Goal: Check status: Check status

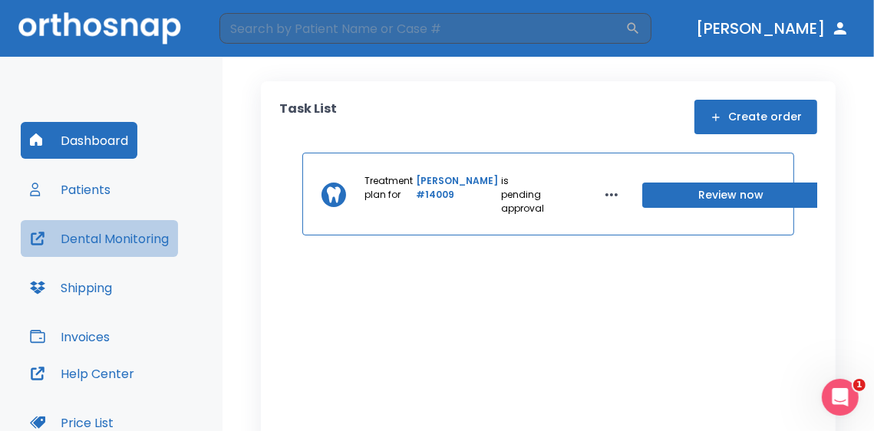
click at [129, 236] on button "Dental Monitoring" at bounding box center [99, 238] width 157 height 37
click at [120, 240] on button "Dental Monitoring" at bounding box center [99, 238] width 157 height 37
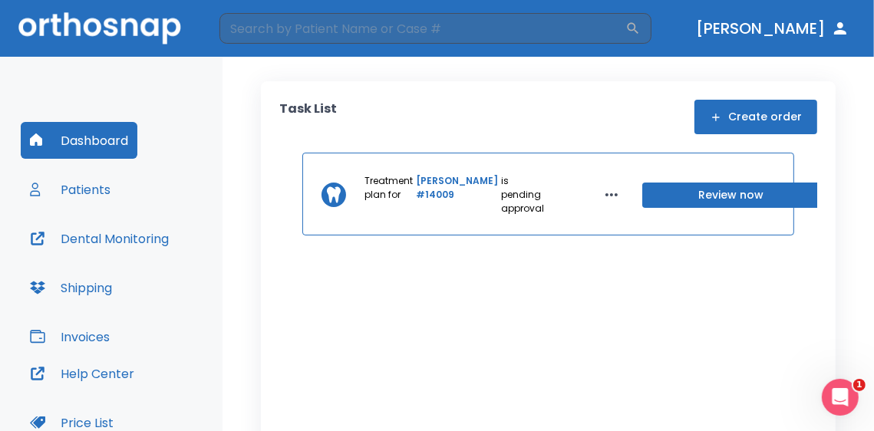
scroll to position [153, 0]
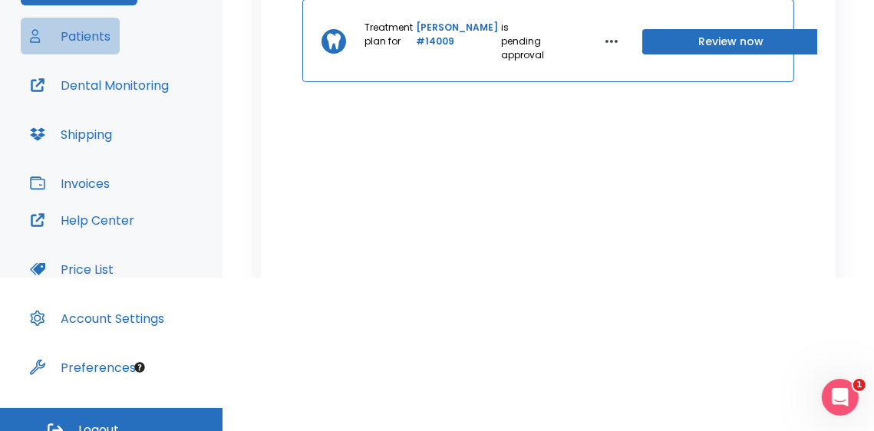
click at [83, 42] on button "Patients" at bounding box center [70, 36] width 99 height 37
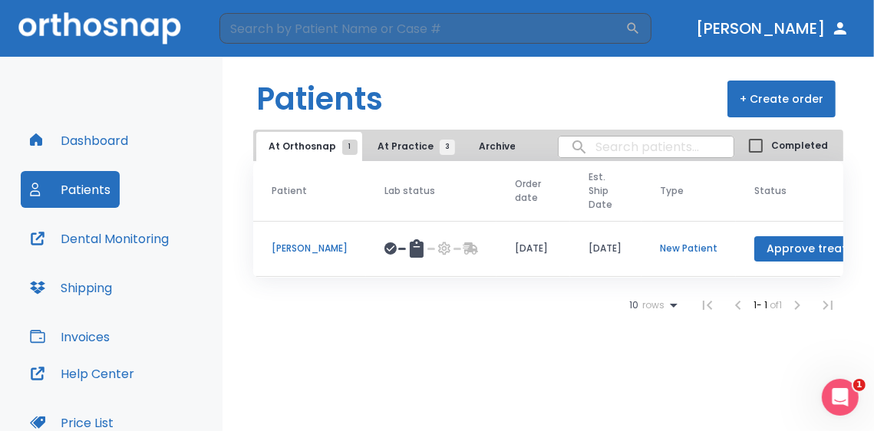
click at [411, 147] on span "At Practice 3" at bounding box center [413, 147] width 70 height 14
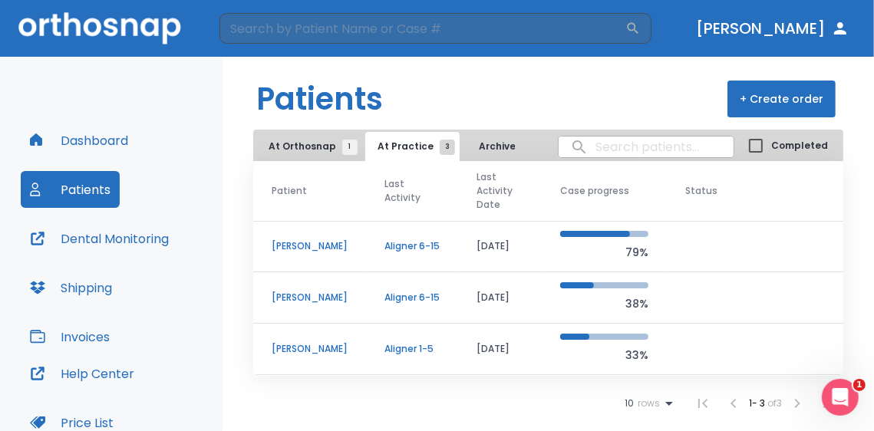
click at [310, 346] on p "[PERSON_NAME]" at bounding box center [310, 349] width 76 height 14
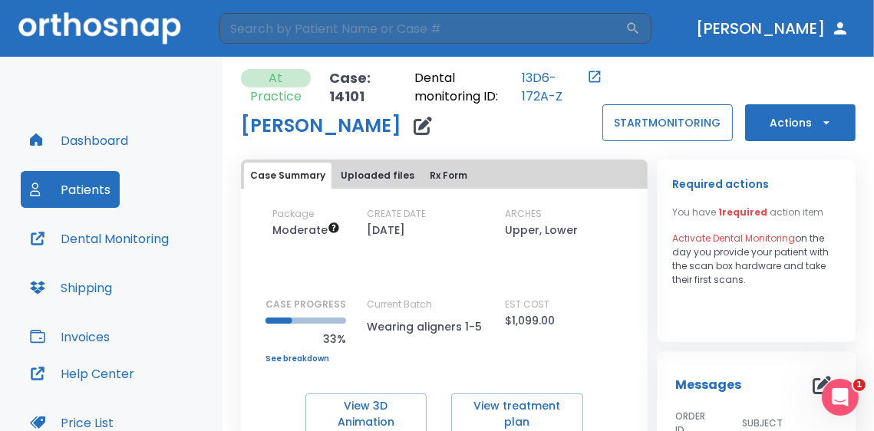
click at [679, 129] on button "START MONITORING" at bounding box center [667, 122] width 130 height 37
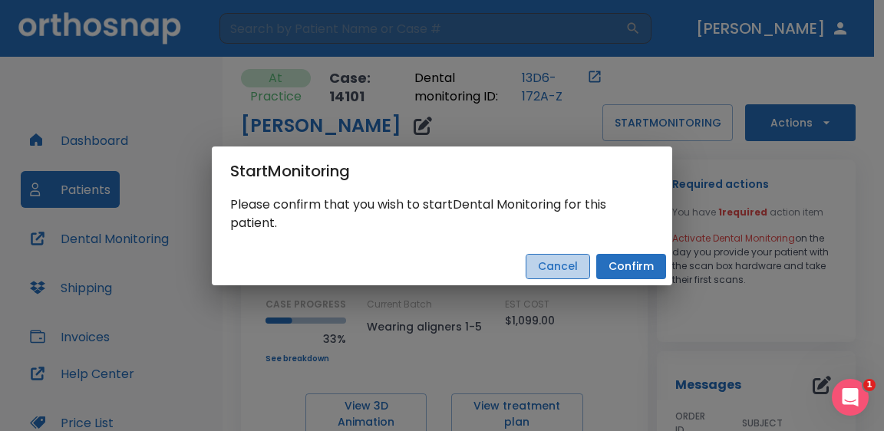
click at [575, 269] on button "Cancel" at bounding box center [558, 266] width 64 height 25
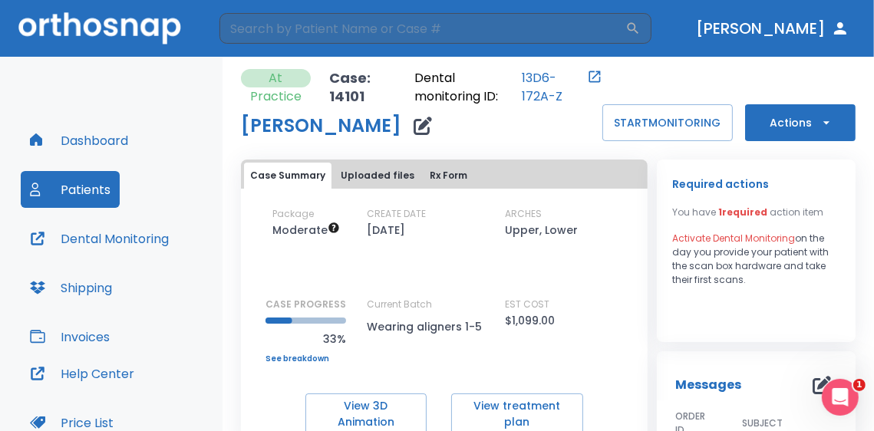
click at [529, 137] on div "[PERSON_NAME]" at bounding box center [421, 125] width 361 height 31
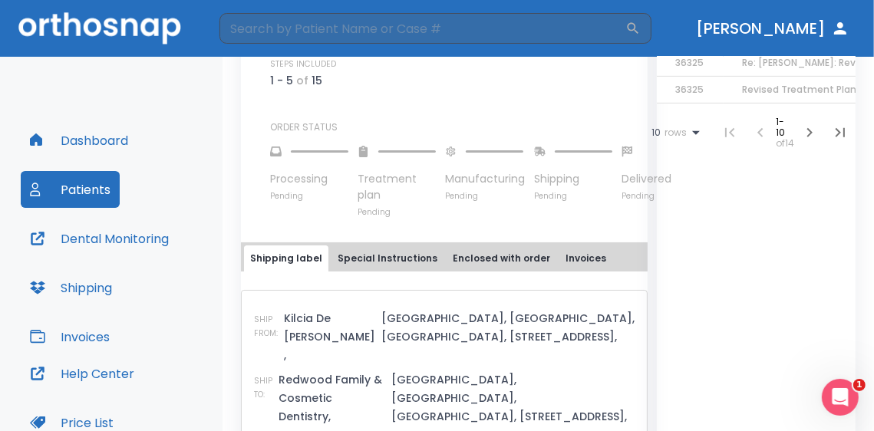
scroll to position [684, 0]
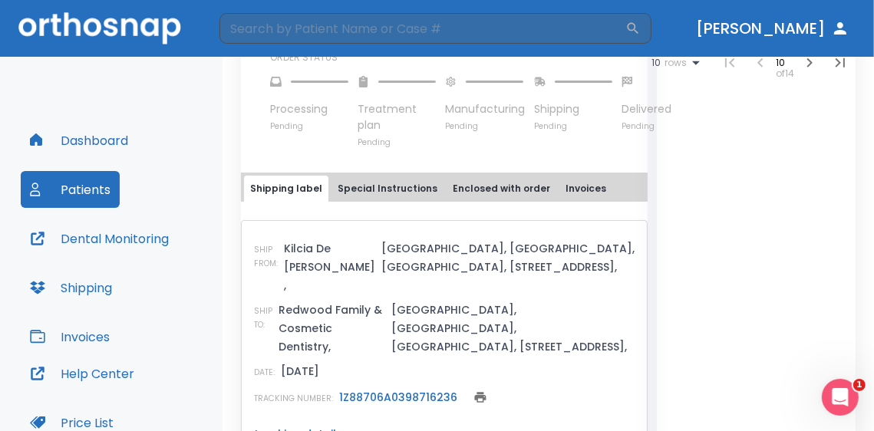
click at [123, 36] on img at bounding box center [99, 27] width 163 height 31
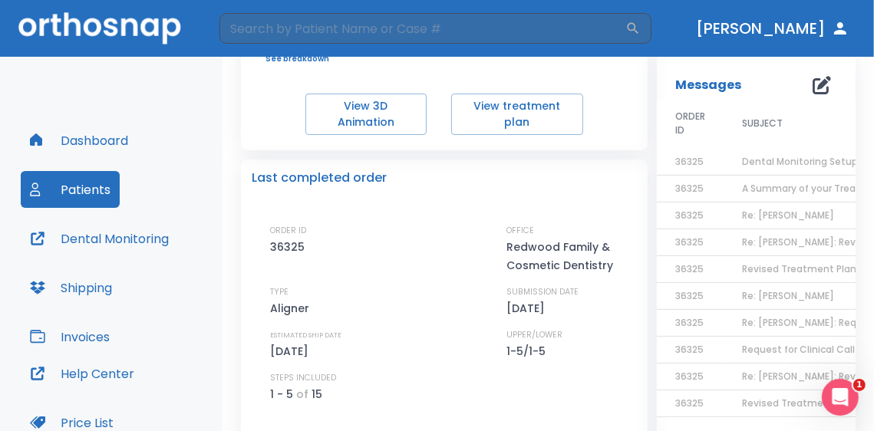
scroll to position [0, 0]
